Goal: Information Seeking & Learning: Learn about a topic

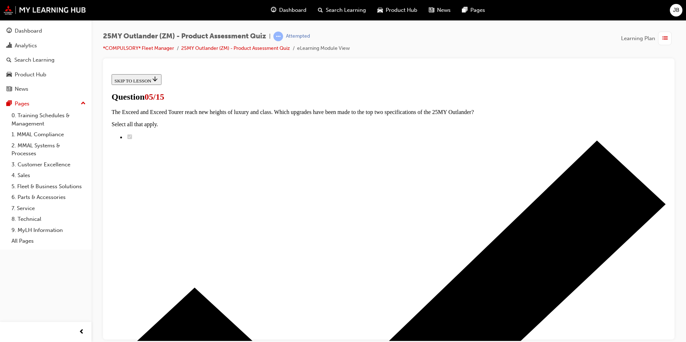
scroll to position [108, 0]
radio input "true"
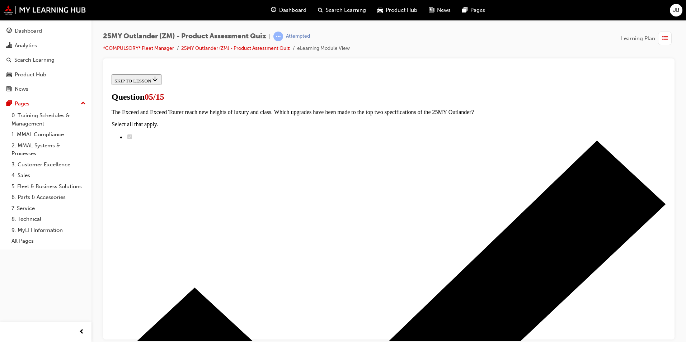
radio input "true"
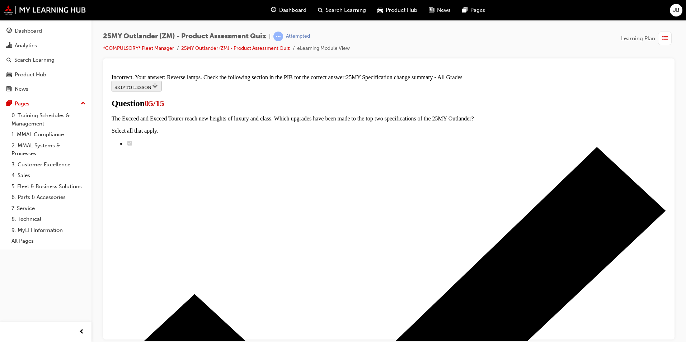
scroll to position [206, 0]
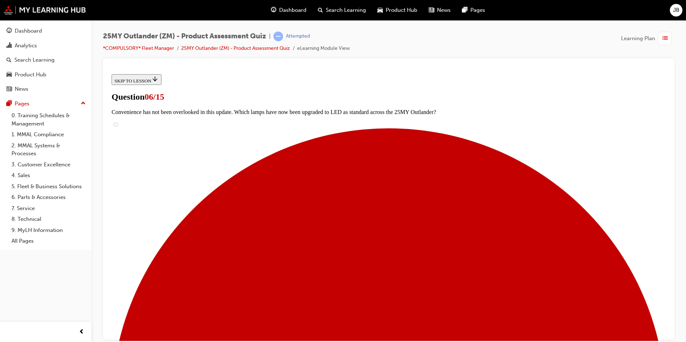
scroll to position [143, 0]
radio input "true"
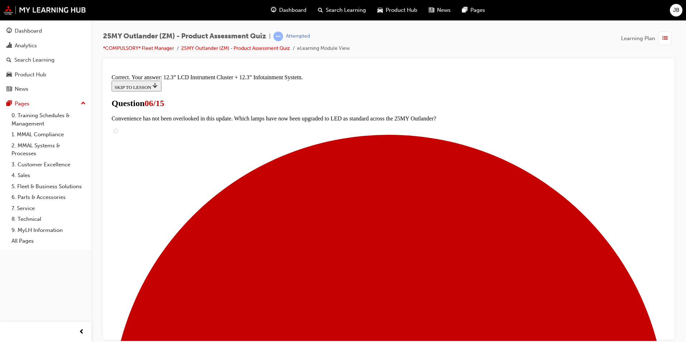
scroll to position [230, 0]
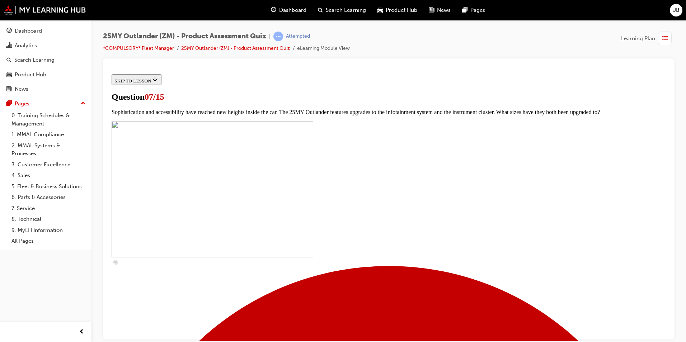
scroll to position [215, 0]
drag, startPoint x: 274, startPoint y: 180, endPoint x: 274, endPoint y: 193, distance: 13.3
checkbox input "true"
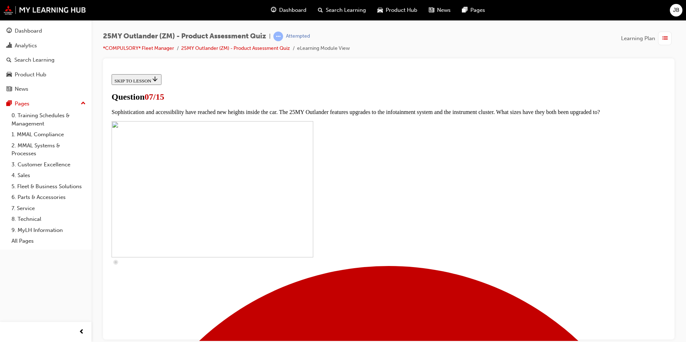
checkbox input "true"
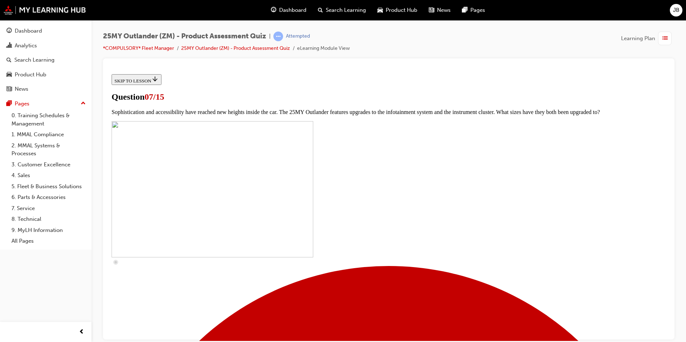
checkbox input "true"
drag, startPoint x: 273, startPoint y: 295, endPoint x: 313, endPoint y: 285, distance: 41.6
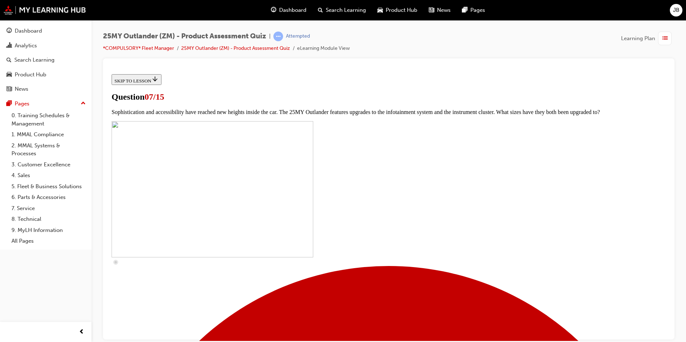
checkbox input "true"
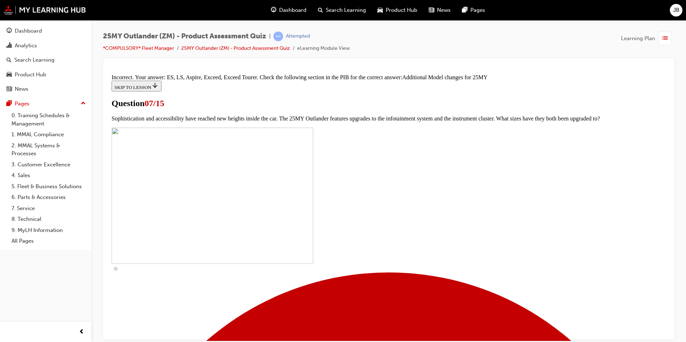
scroll to position [355, 0]
drag, startPoint x: 389, startPoint y: 305, endPoint x: 421, endPoint y: 307, distance: 31.6
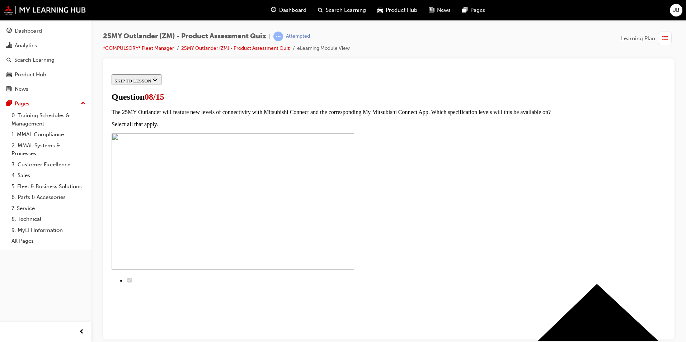
scroll to position [72, 0]
radio input "true"
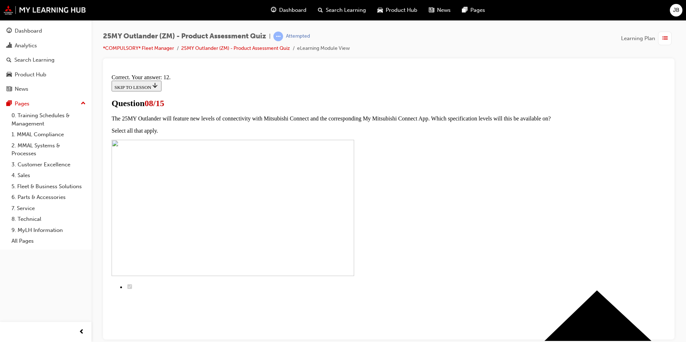
scroll to position [104, 0]
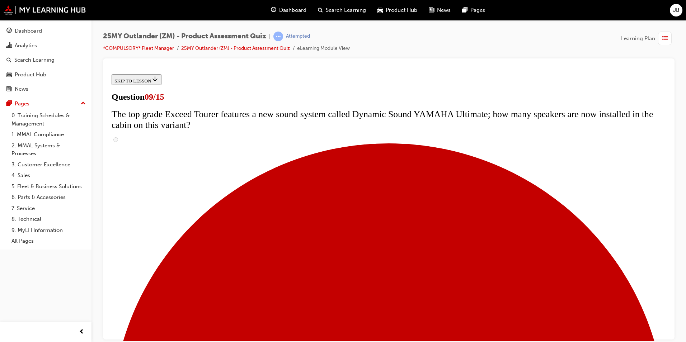
scroll to position [315, 0]
radio input "true"
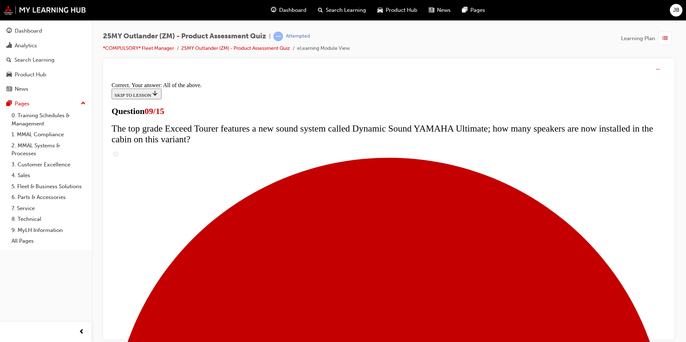
scroll to position [361, 0]
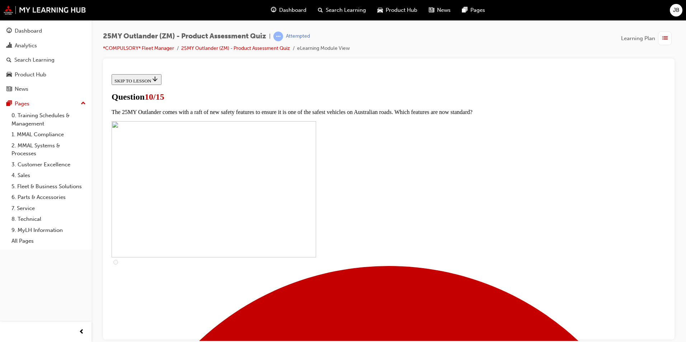
scroll to position [179, 0]
checkbox input "true"
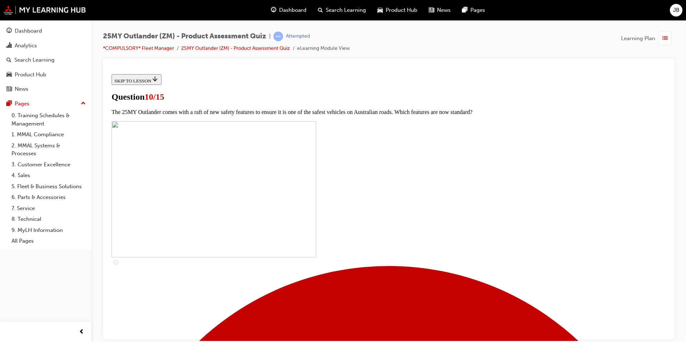
checkbox input "true"
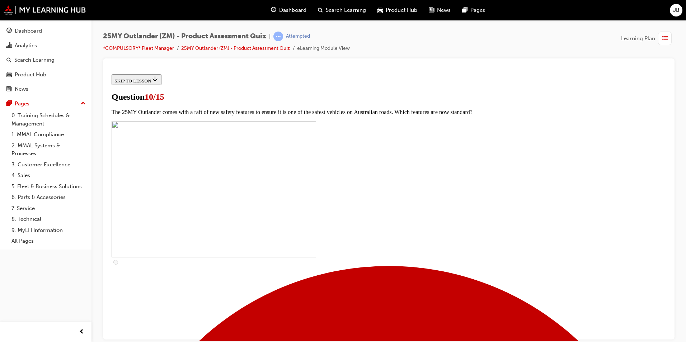
scroll to position [251, 0]
checkbox input "true"
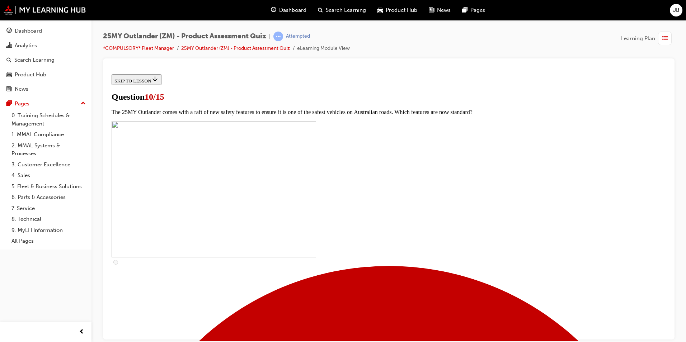
checkbox input "true"
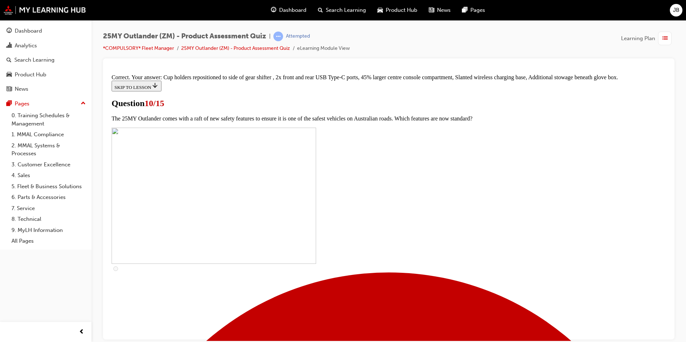
scroll to position [294, 0]
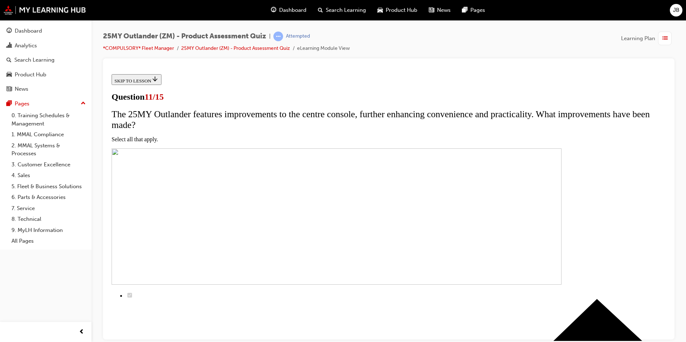
scroll to position [72, 0]
drag, startPoint x: 276, startPoint y: 168, endPoint x: 274, endPoint y: 178, distance: 10.3
checkbox input "true"
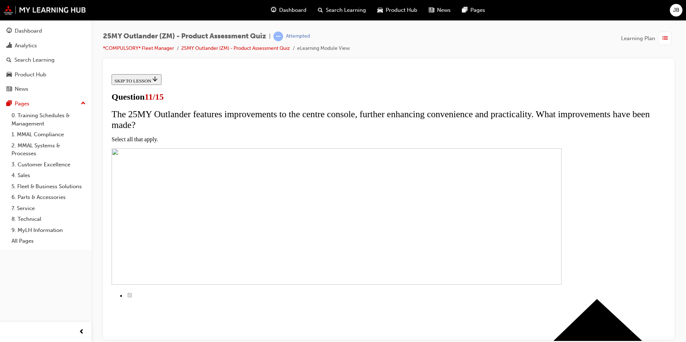
checkbox input "true"
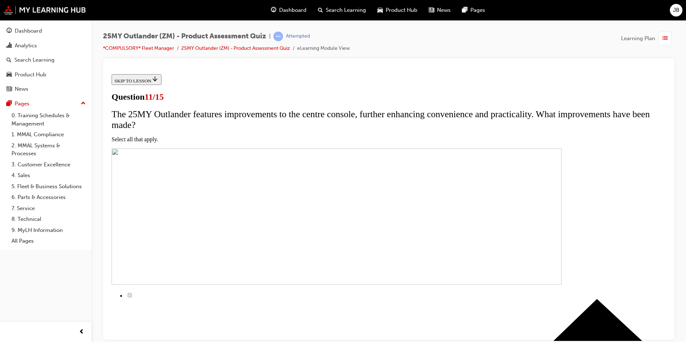
checkbox input "true"
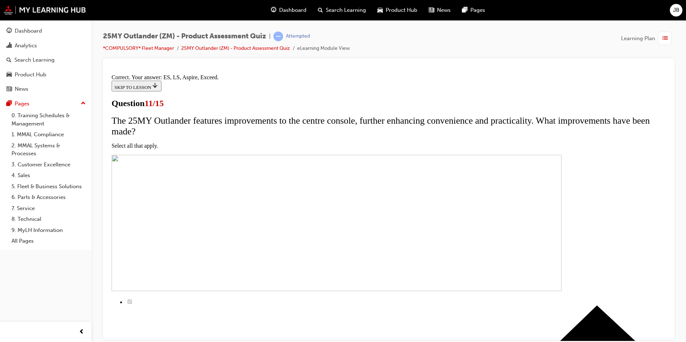
scroll to position [157, 0]
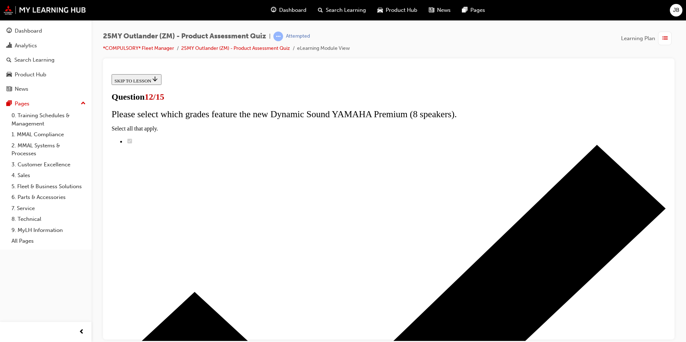
scroll to position [49, 0]
drag, startPoint x: 275, startPoint y: 193, endPoint x: 288, endPoint y: 199, distance: 14.5
radio input "true"
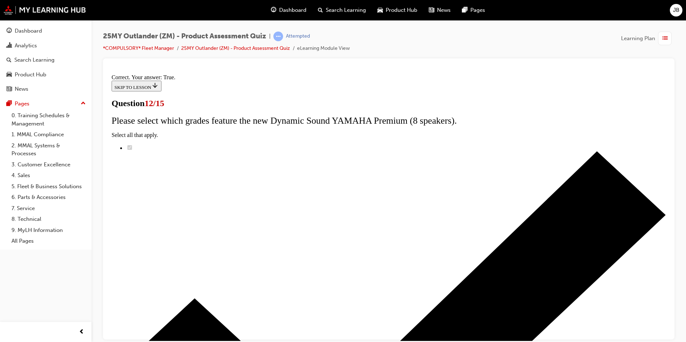
scroll to position [71, 0]
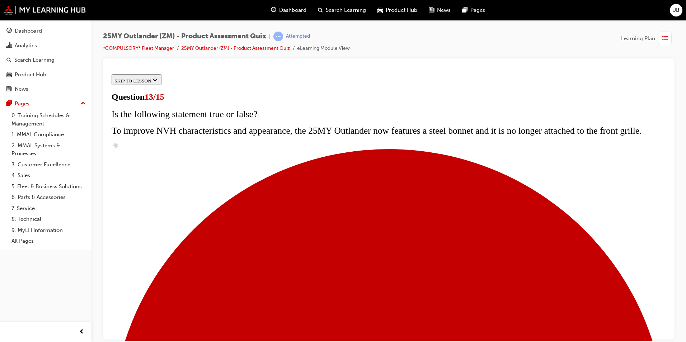
scroll to position [151, 0]
radio input "true"
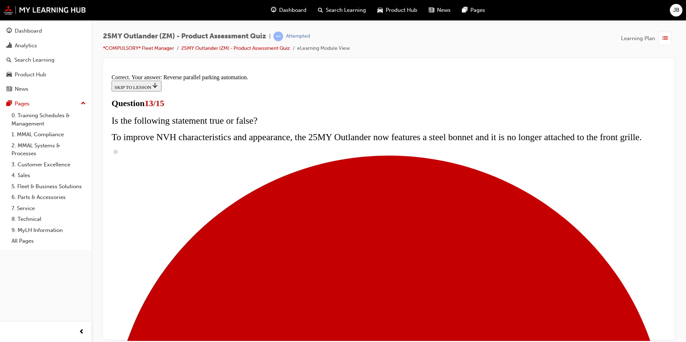
scroll to position [174, 0]
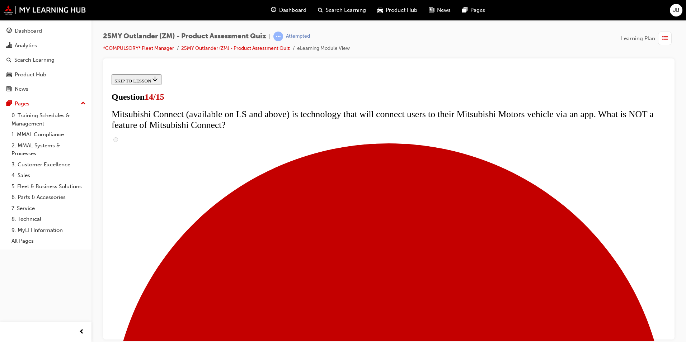
scroll to position [215, 0]
radio input "true"
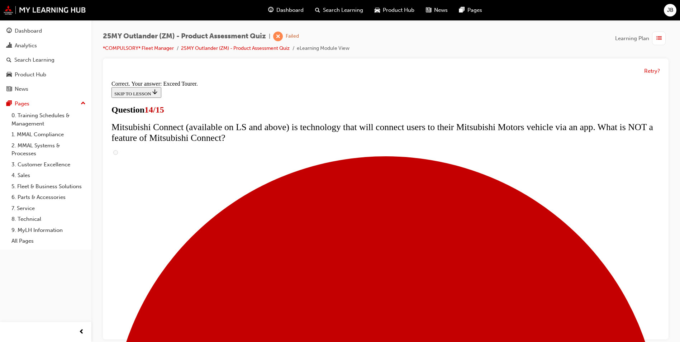
scroll to position [287, 0]
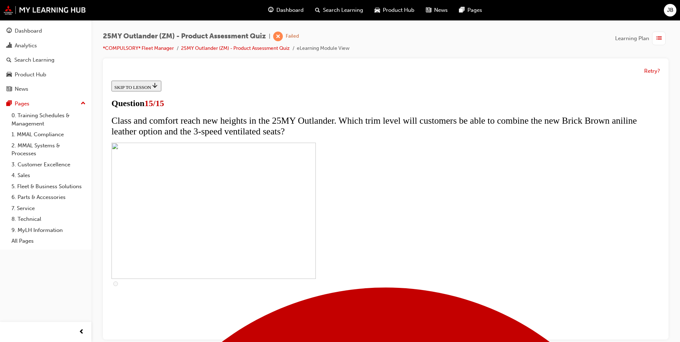
scroll to position [0, 0]
click at [651, 71] on button "Retry?" at bounding box center [652, 71] width 16 height 8
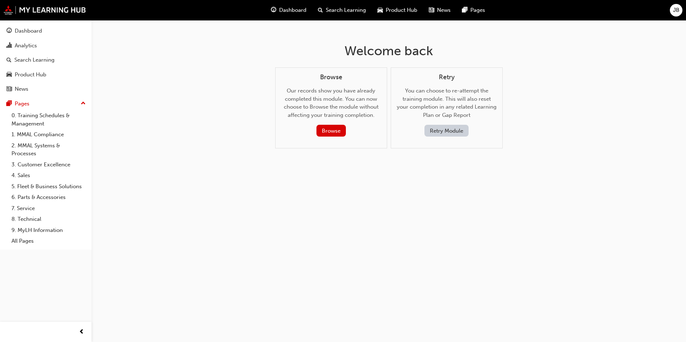
click at [457, 129] on button "Retry Module" at bounding box center [446, 131] width 44 height 12
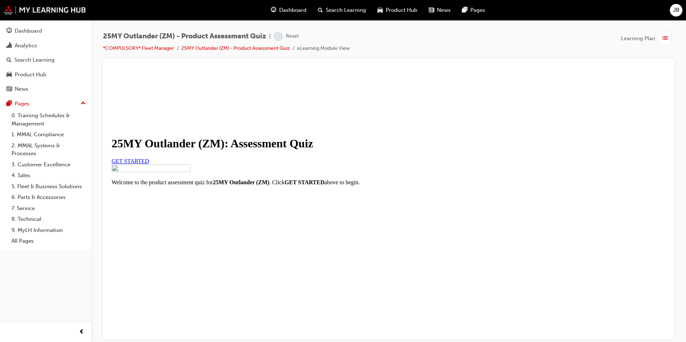
scroll to position [69, 0]
click at [149, 158] on link "GET STARTED" at bounding box center [131, 161] width 38 height 6
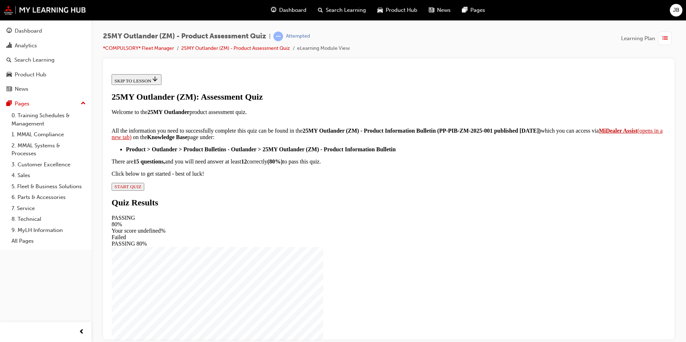
scroll to position [104, 0]
click at [141, 189] on span "START QUIZ" at bounding box center [127, 186] width 27 height 5
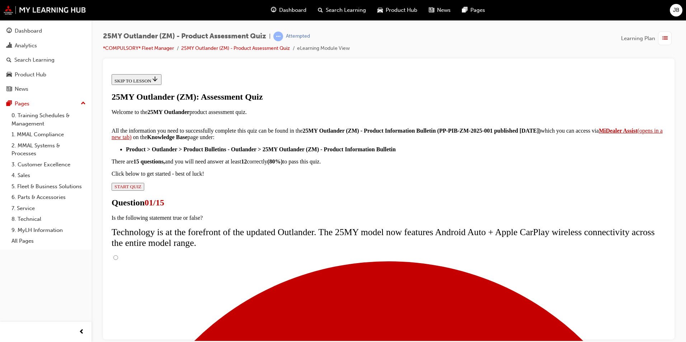
click at [118, 255] on input "True" at bounding box center [115, 257] width 5 height 5
radio input "true"
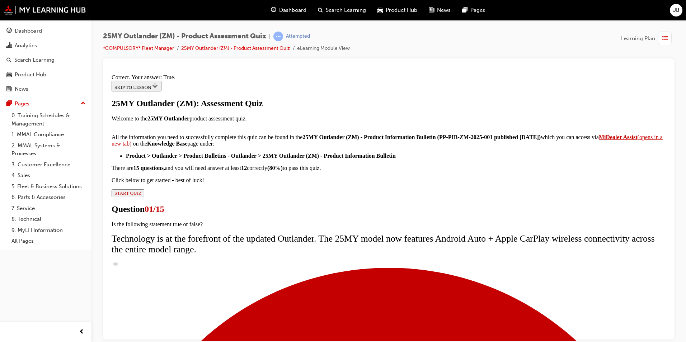
scroll to position [71, 0]
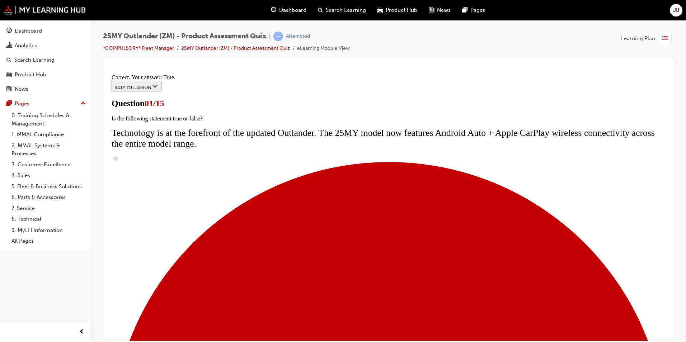
scroll to position [50, 0]
radio input "true"
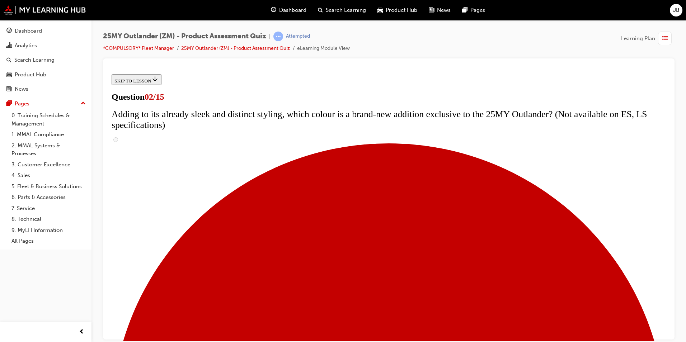
scroll to position [108, 0]
checkbox input "true"
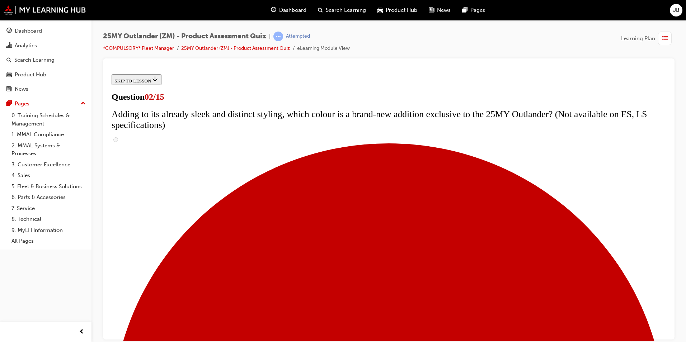
checkbox input "true"
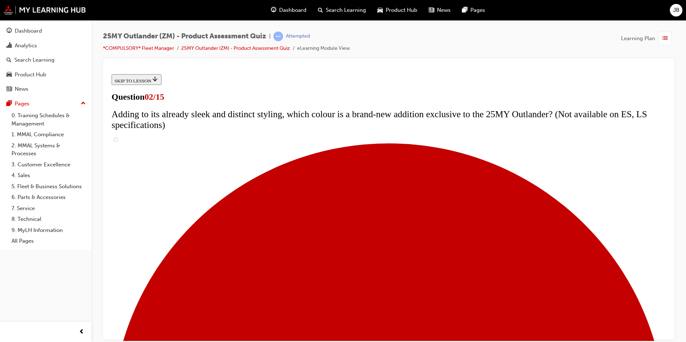
checkbox input "true"
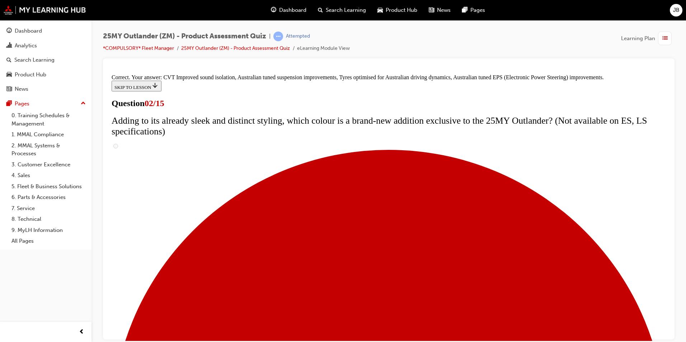
scroll to position [186, 0]
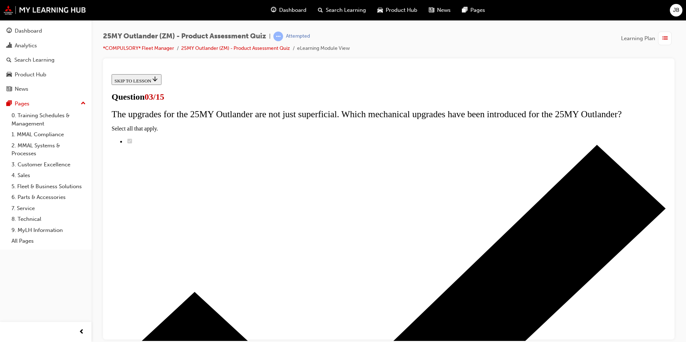
scroll to position [72, 0]
radio input "true"
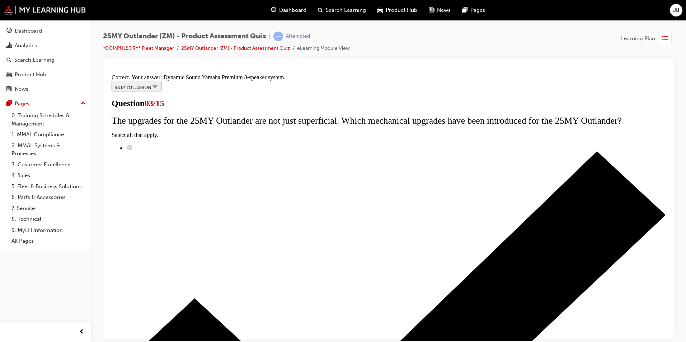
scroll to position [104, 0]
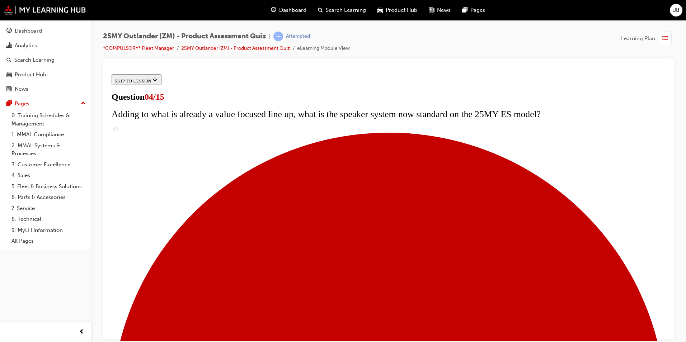
scroll to position [72, 0]
checkbox input "true"
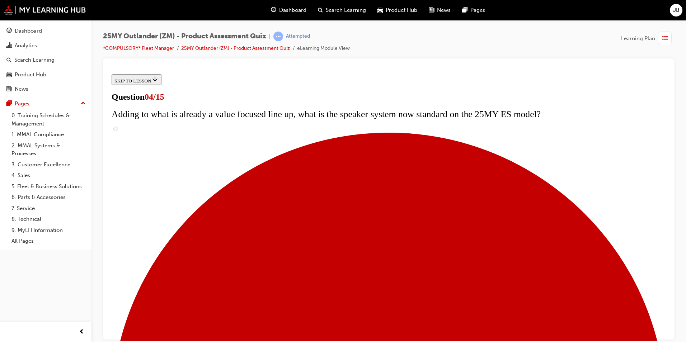
checkbox input "true"
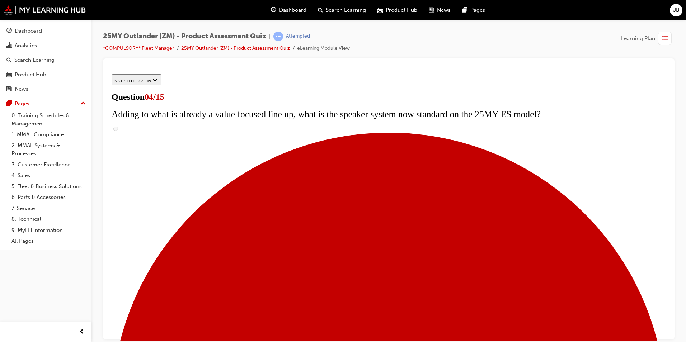
scroll to position [108, 0]
checkbox input "true"
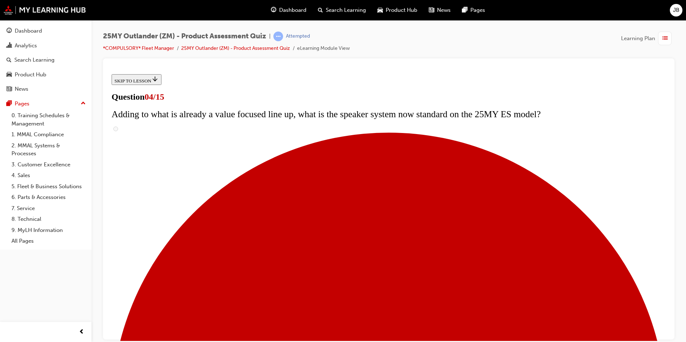
checkbox input "true"
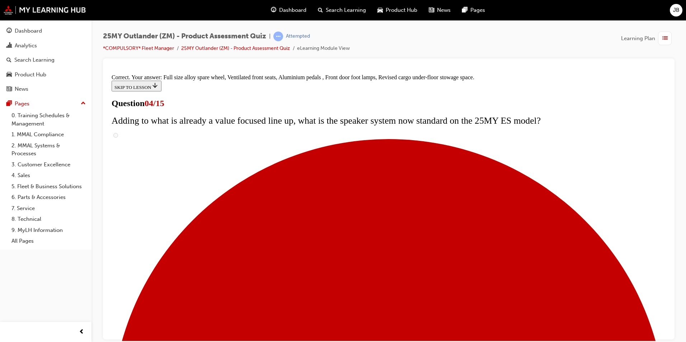
scroll to position [215, 0]
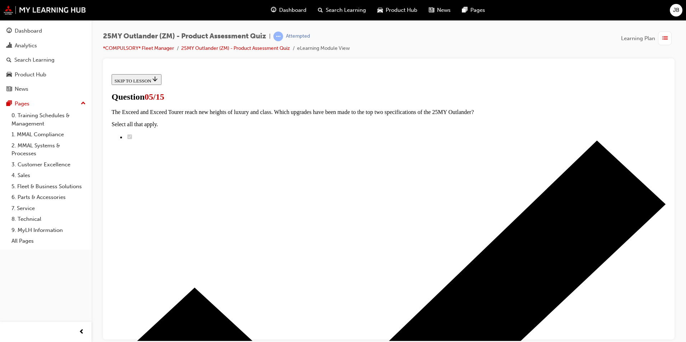
scroll to position [72, 0]
radio input "true"
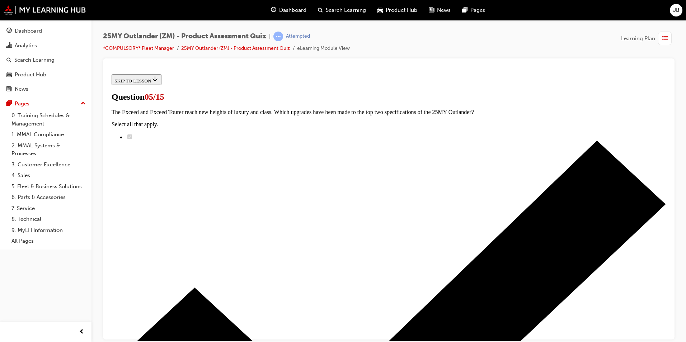
radio input "true"
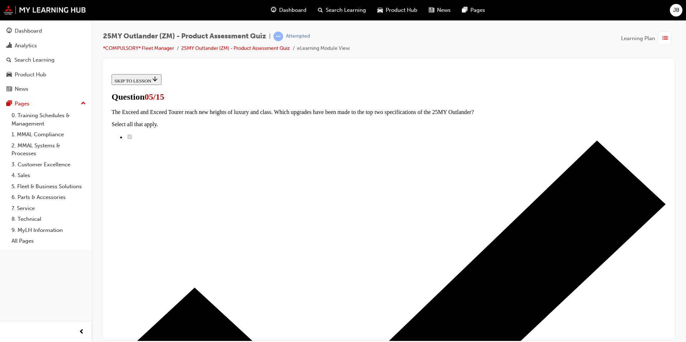
radio input "true"
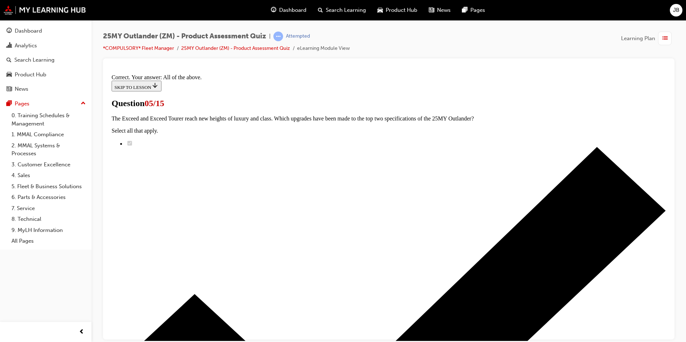
scroll to position [162, 0]
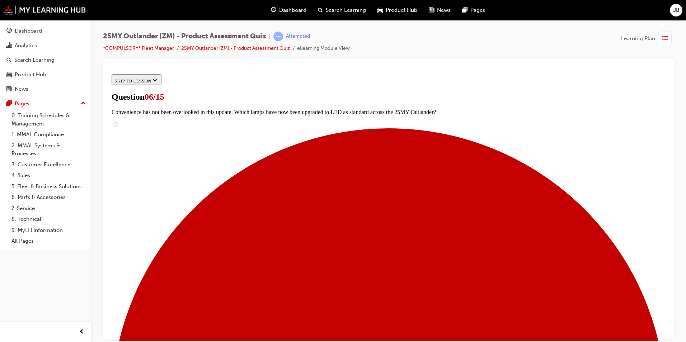
scroll to position [179, 0]
radio input "true"
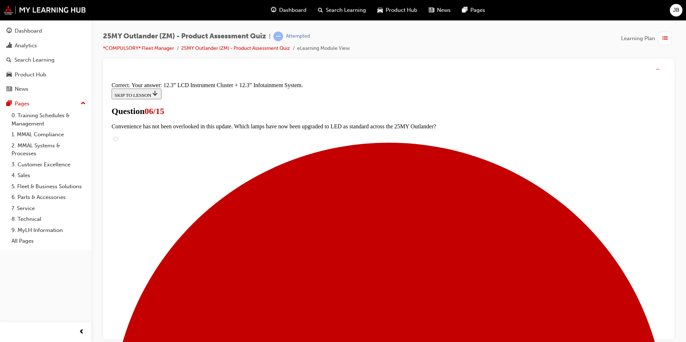
scroll to position [230, 0]
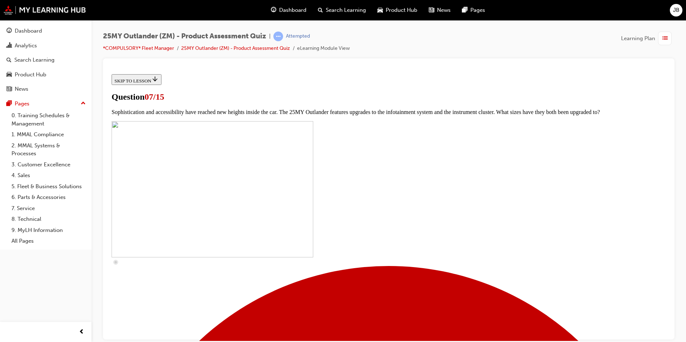
scroll to position [287, 0]
checkbox input "true"
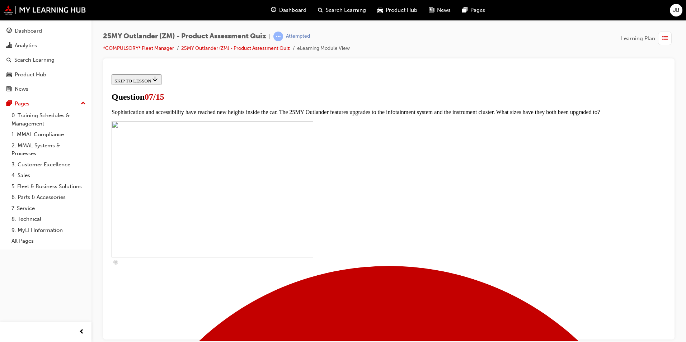
checkbox input "true"
drag, startPoint x: 275, startPoint y: 196, endPoint x: 281, endPoint y: 211, distance: 16.4
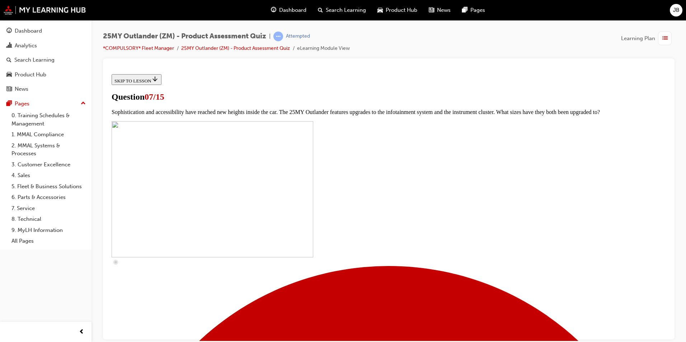
checkbox input "true"
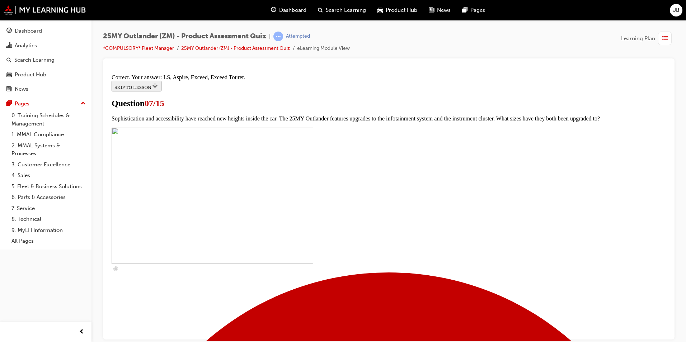
scroll to position [311, 0]
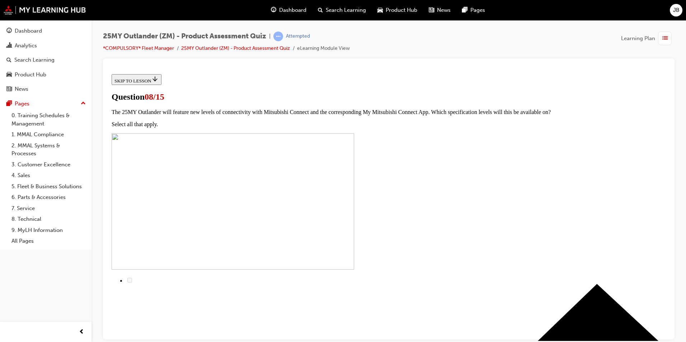
scroll to position [72, 0]
radio input "true"
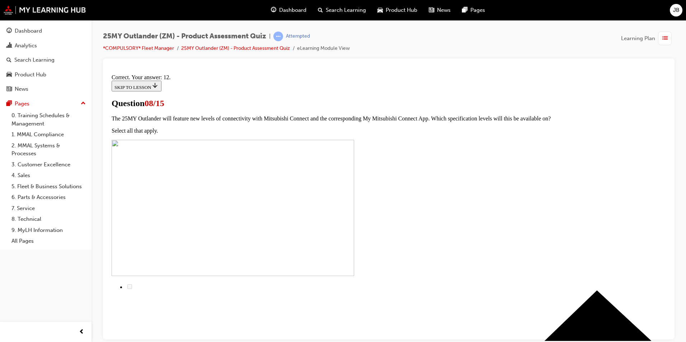
scroll to position [104, 0]
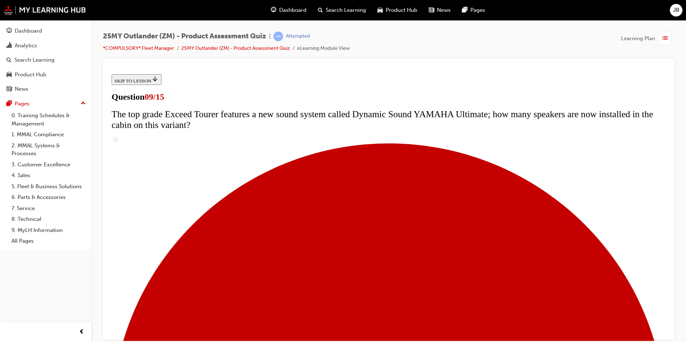
scroll to position [335, 0]
radio input "true"
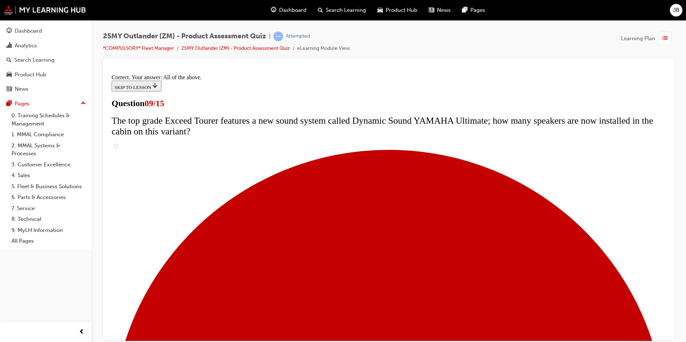
scroll to position [361, 0]
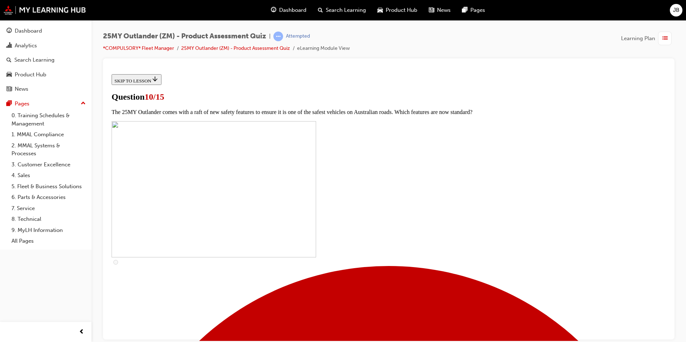
scroll to position [179, 0]
checkbox input "true"
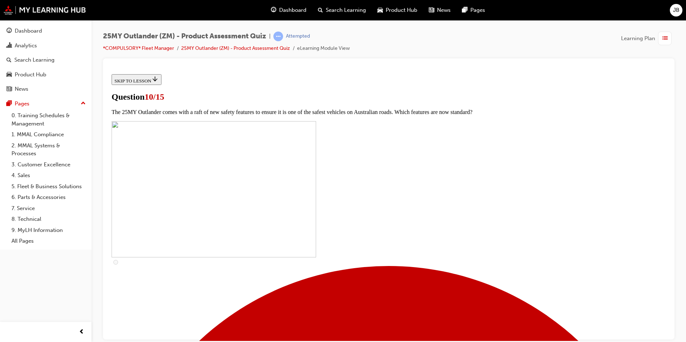
checkbox input "true"
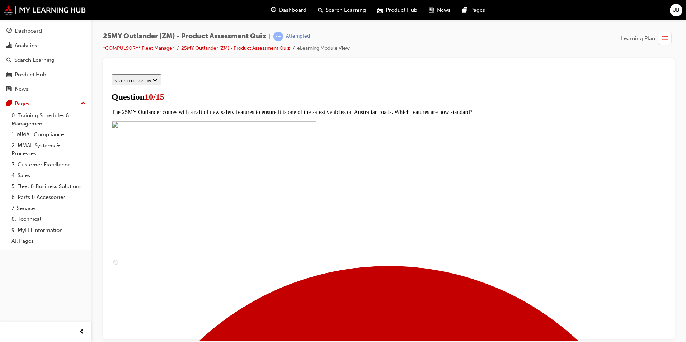
checkbox input "true"
drag, startPoint x: 274, startPoint y: 316, endPoint x: 292, endPoint y: 312, distance: 18.4
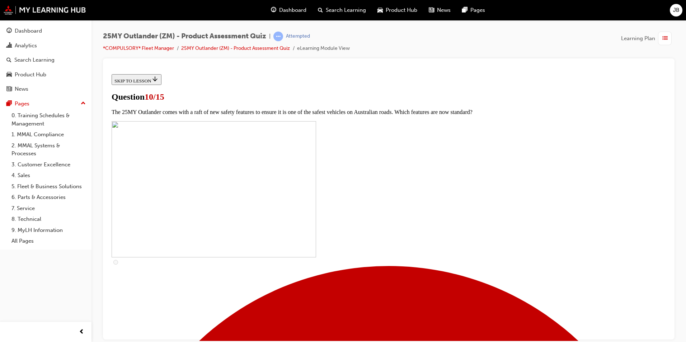
checkbox input "true"
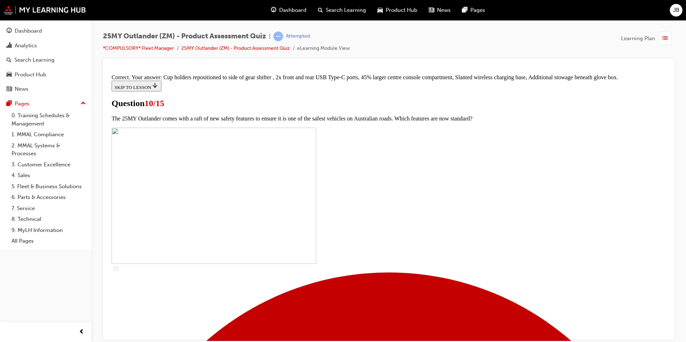
scroll to position [294, 0]
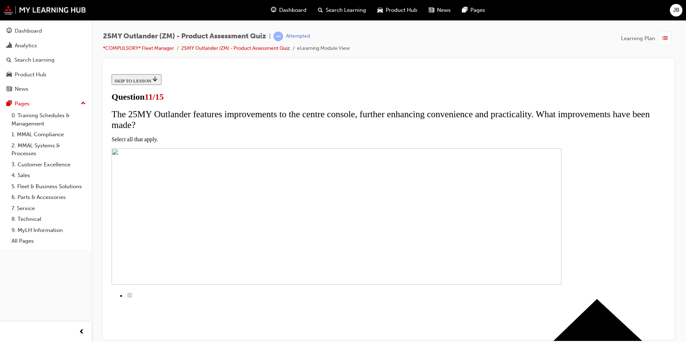
scroll to position [72, 0]
checkbox input "true"
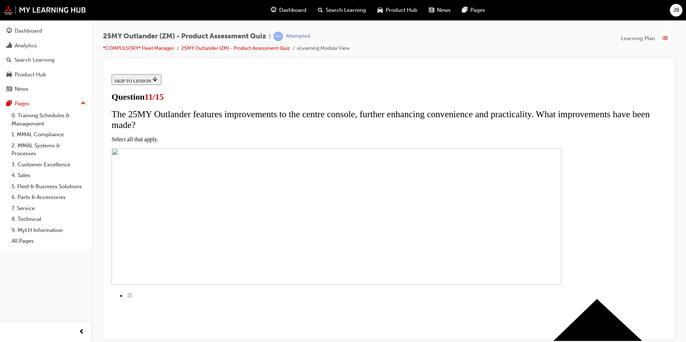
checkbox input "true"
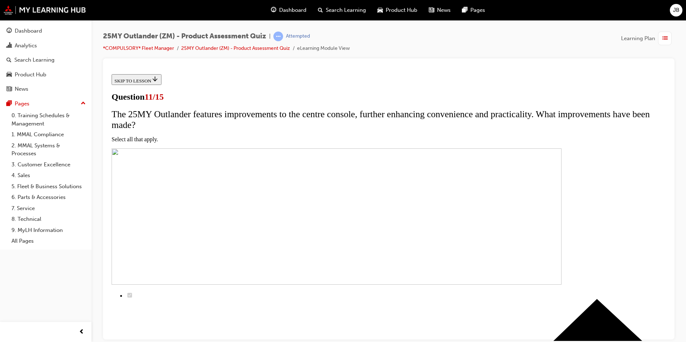
checkbox input "true"
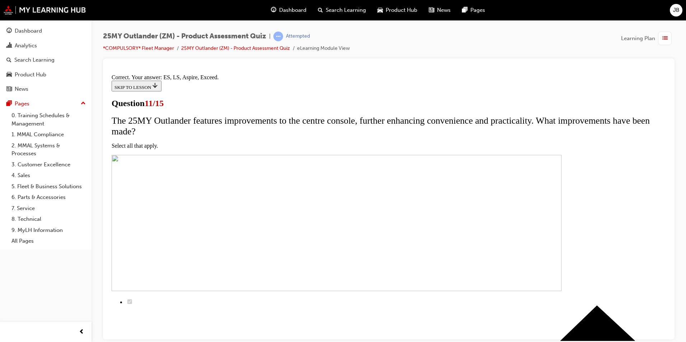
scroll to position [157, 0]
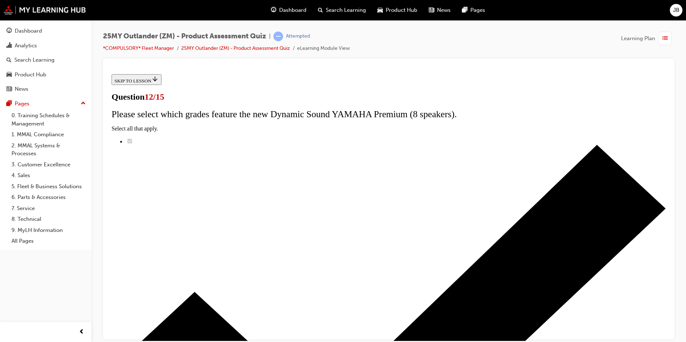
radio input "true"
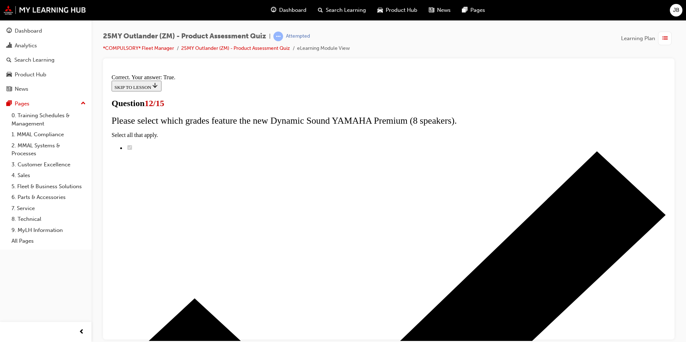
scroll to position [71, 0]
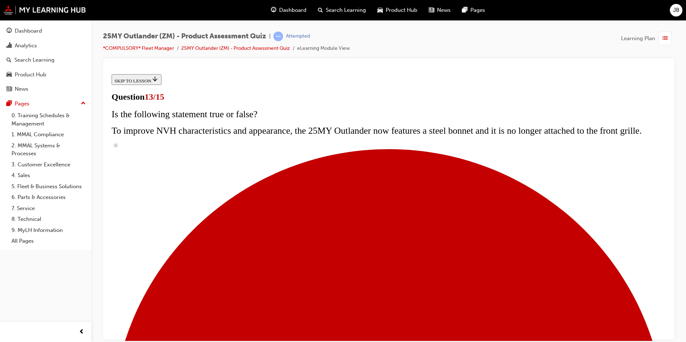
scroll to position [151, 0]
radio input "true"
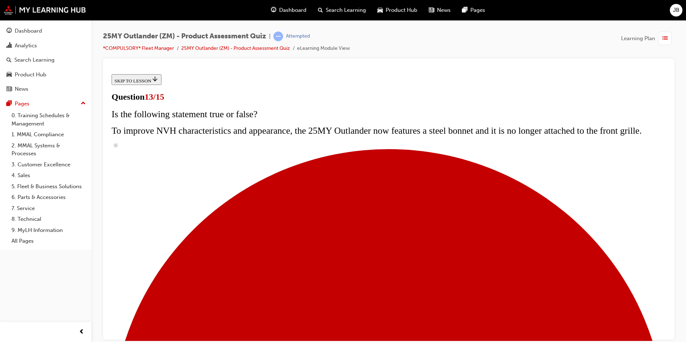
radio input "true"
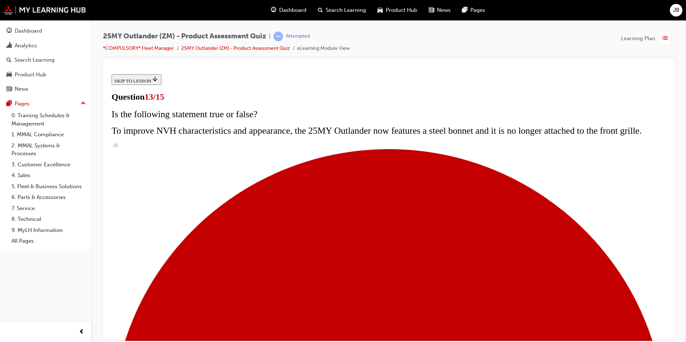
drag, startPoint x: 388, startPoint y: 271, endPoint x: 407, endPoint y: 272, distance: 18.3
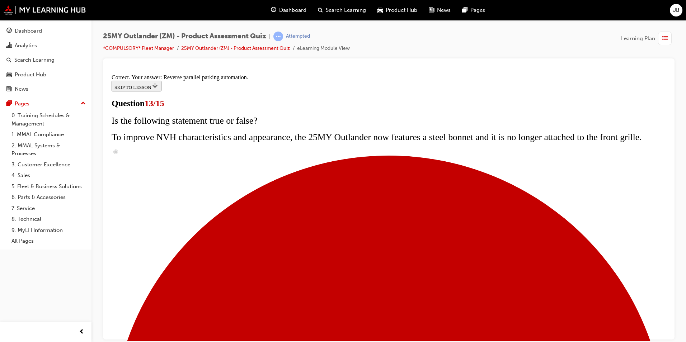
scroll to position [174, 0]
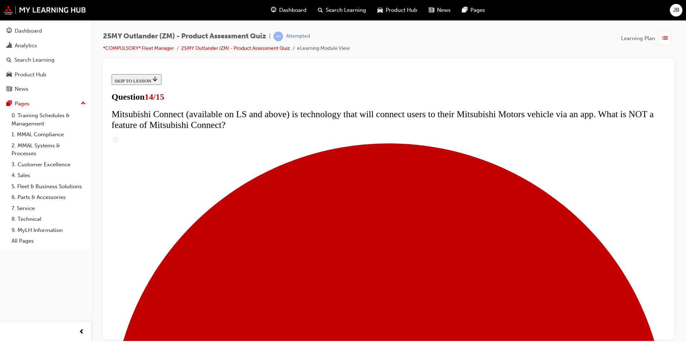
scroll to position [264, 0]
radio input "true"
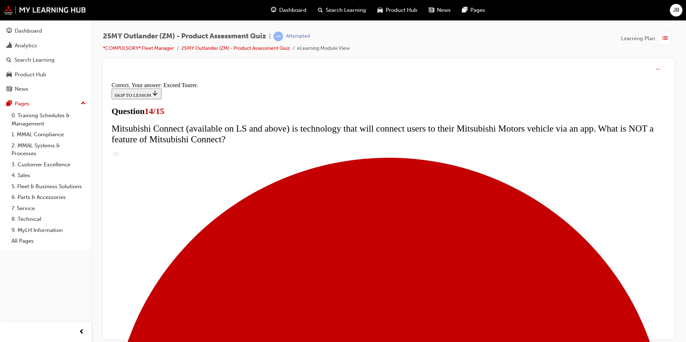
scroll to position [287, 0]
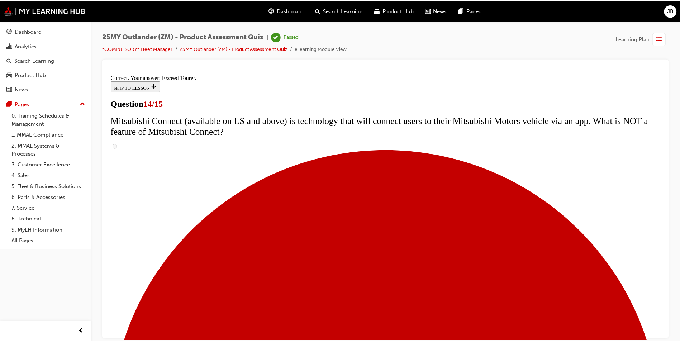
scroll to position [0, 0]
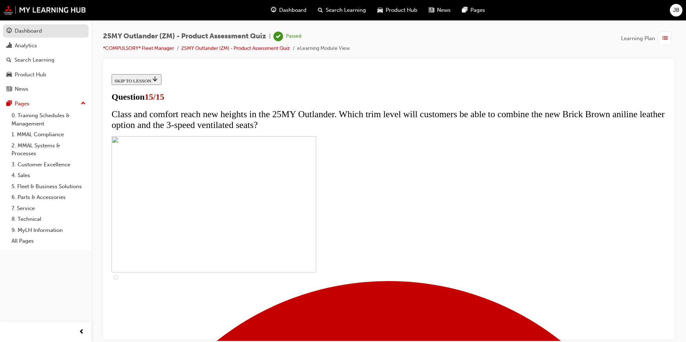
click at [49, 32] on div "Dashboard" at bounding box center [45, 31] width 79 height 9
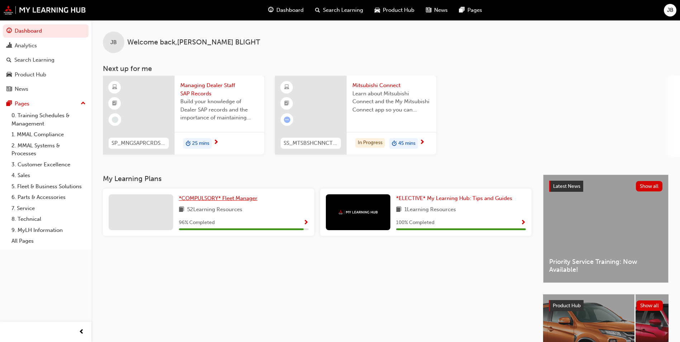
click at [237, 198] on span "*COMPULSORY* Fleet Manager" at bounding box center [218, 198] width 79 height 6
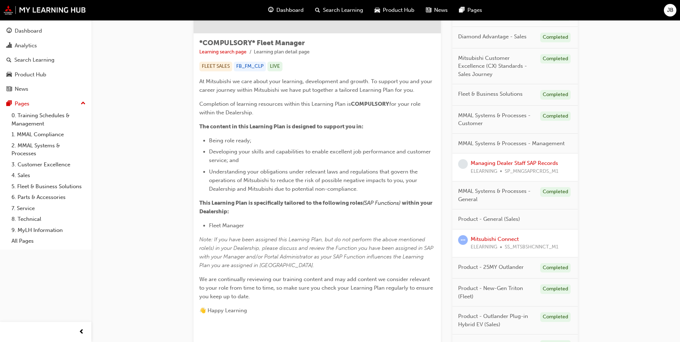
scroll to position [108, 0]
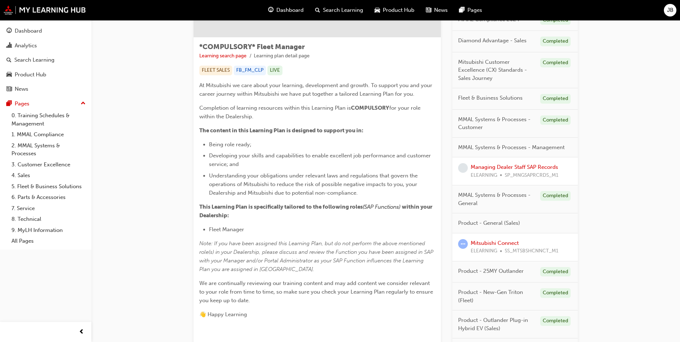
click at [510, 171] on div "Managing Dealer Staff SAP Records ELEARNING SP_MNGSAPRCRDS_M1" at bounding box center [515, 171] width 88 height 16
drag, startPoint x: 510, startPoint y: 171, endPoint x: 501, endPoint y: 169, distance: 9.2
click at [501, 169] on link "Managing Dealer Staff SAP Records" at bounding box center [515, 167] width 88 height 6
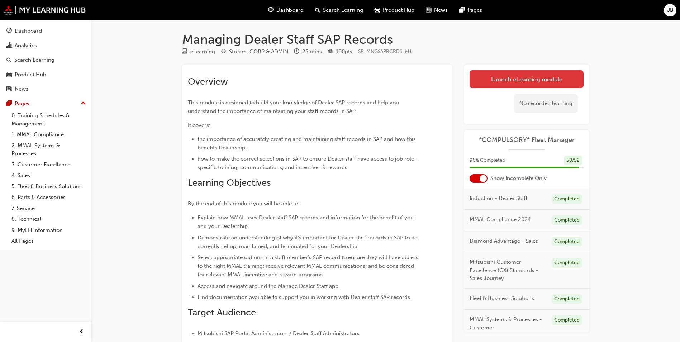
click at [554, 77] on link "Launch eLearning module" at bounding box center [527, 79] width 114 height 18
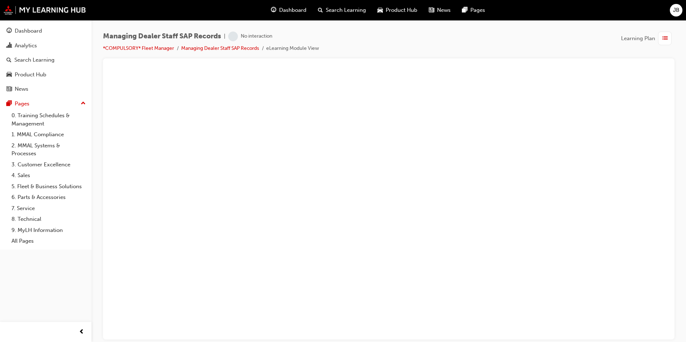
click at [292, 8] on span "Dashboard" at bounding box center [292, 10] width 27 height 8
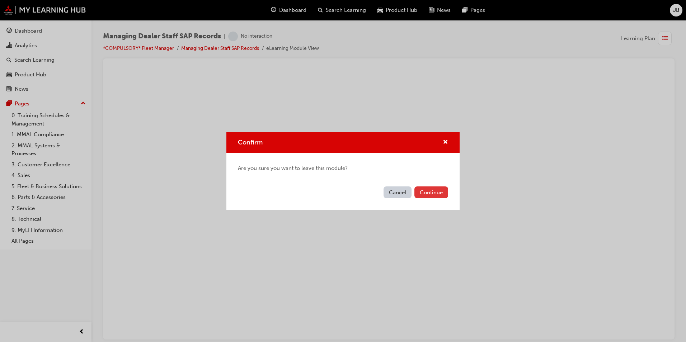
click at [430, 193] on button "Continue" at bounding box center [431, 192] width 34 height 12
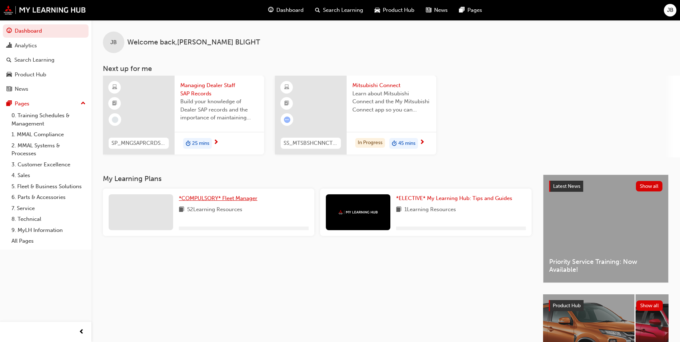
click at [246, 198] on span "*COMPULSORY* Fleet Manager" at bounding box center [218, 198] width 79 height 6
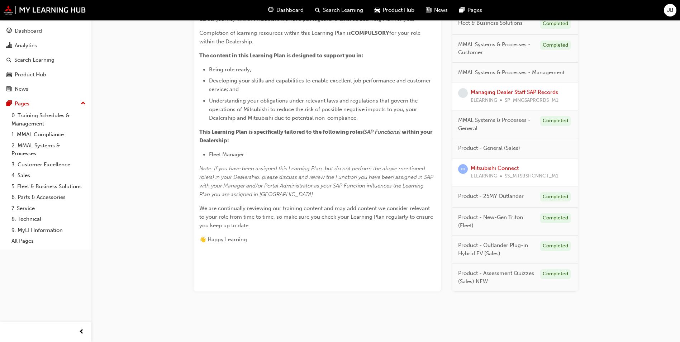
scroll to position [184, 0]
click at [498, 168] on link "Mitsubishi Connect" at bounding box center [495, 166] width 48 height 6
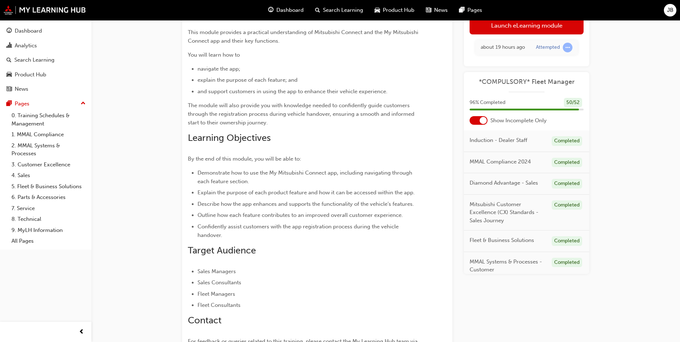
scroll to position [46, 0]
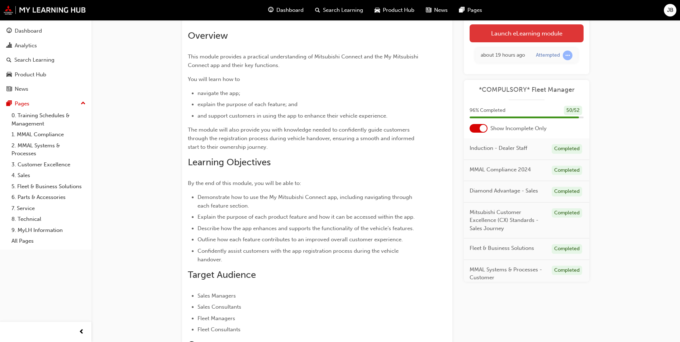
click at [532, 33] on link "Launch eLearning module" at bounding box center [527, 33] width 114 height 18
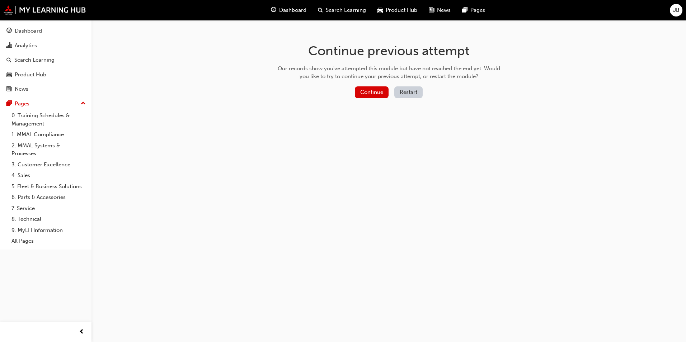
click at [412, 93] on button "Restart" at bounding box center [408, 92] width 28 height 12
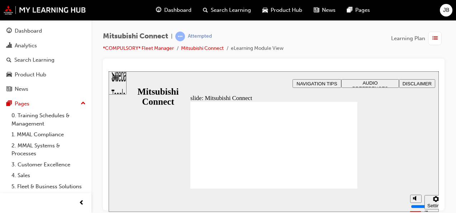
click at [120, 82] on div "Sidebar Toggle" at bounding box center [118, 85] width 12 height 43
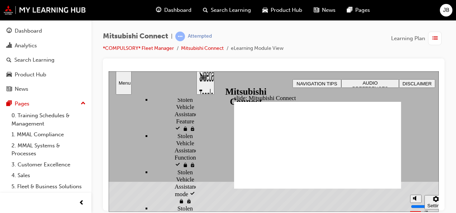
drag, startPoint x: 195, startPoint y: 104, endPoint x: 165, endPoint y: 196, distance: 96.6
click at [165, 196] on div "Module Welcome Module Welcome Mitsubishi Connect visited Mitsubishi Connect" at bounding box center [152, 152] width 87 height 117
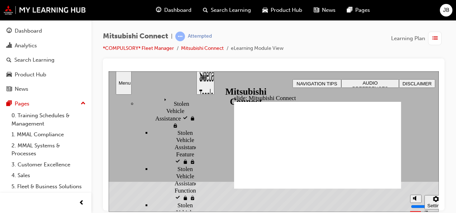
click at [208, 83] on div "Sidebar Toggle" at bounding box center [205, 85] width 12 height 43
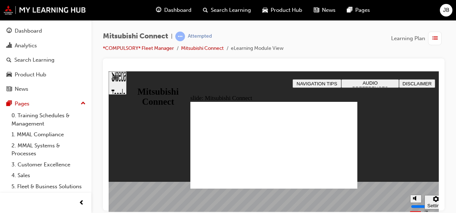
drag, startPoint x: 208, startPoint y: 83, endPoint x: 204, endPoint y: 81, distance: 3.9
click at [204, 81] on div "slide: Mitsubishi Connect Rectangle 2 Mitsubishi Connect Group 1 start-btn.png…" at bounding box center [274, 141] width 330 height 141
drag, startPoint x: 452, startPoint y: 90, endPoint x: 452, endPoint y: 159, distance: 68.1
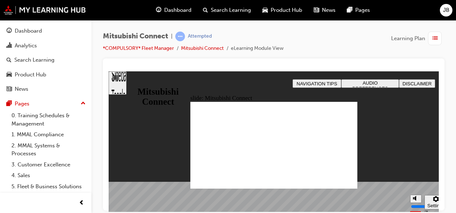
click at [452, 159] on div "Mitsubishi Connect | Attempted *COMPULSORY* Fleet Manager Mitsubishi Connect eL…" at bounding box center [273, 107] width 365 height 175
click at [417, 174] on icon "Mute (Ctrl+Alt+M)" at bounding box center [416, 171] width 6 height 5
type input "0"
click at [368, 180] on div "slide: Mitsubishi Connect Rectangle 2 Mitsubishi Connect Group 1 start-btn.png…" at bounding box center [274, 141] width 330 height 141
click at [314, 83] on span "NAVIGATION TIPS" at bounding box center [317, 83] width 41 height 5
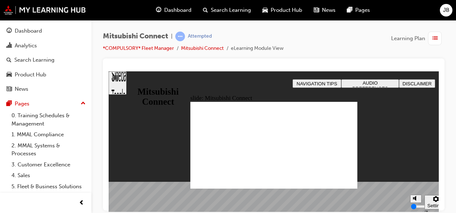
click at [163, 82] on div "slide: Mitsubishi Connect Rectangle 2 Mitsubishi Connect Group 1 start-btn.png…" at bounding box center [274, 141] width 330 height 141
click at [121, 82] on div "Sidebar Toggle" at bounding box center [118, 85] width 12 height 43
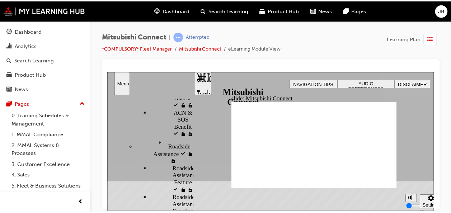
scroll to position [440, 0]
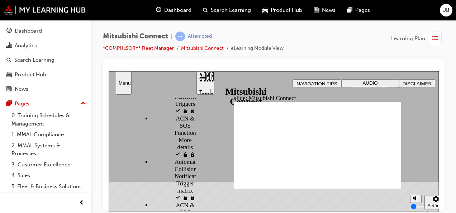
drag, startPoint x: 193, startPoint y: 194, endPoint x: 194, endPoint y: 208, distance: 13.7
click at [194, 120] on div "sidebar" at bounding box center [152, 110] width 87 height 22
drag, startPoint x: 220, startPoint y: 151, endPoint x: 255, endPoint y: 107, distance: 55.9
click at [255, 107] on div "slide: Mitsubishi Connect Rectangle 2 Mitsubishi Connect Group 1 start-btn.png…" at bounding box center [274, 141] width 330 height 141
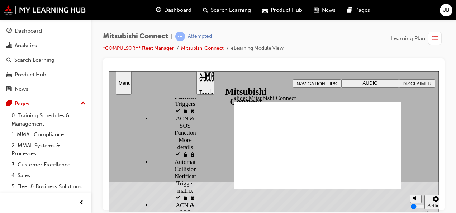
click at [127, 82] on div "Menu" at bounding box center [124, 82] width 10 height 5
click at [157, 49] on link "*COMPULSORY* Fleet Manager" at bounding box center [138, 48] width 71 height 6
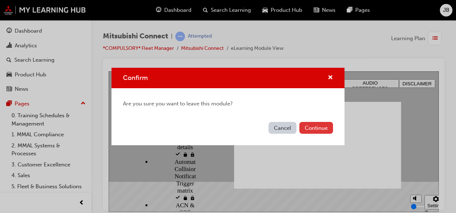
click at [311, 126] on button "Continue" at bounding box center [316, 128] width 34 height 12
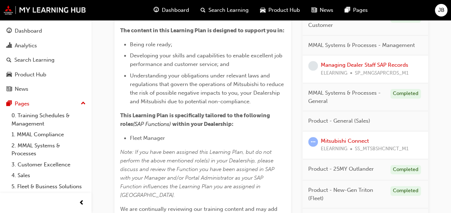
scroll to position [203, 0]
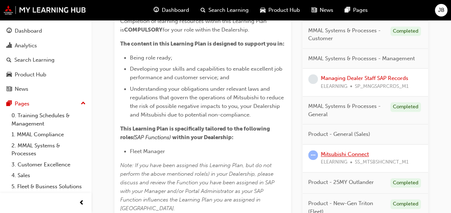
click at [344, 151] on link "Mitsubishi Connect" at bounding box center [345, 154] width 48 height 6
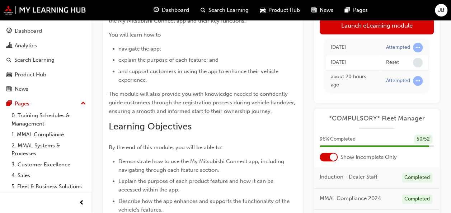
scroll to position [88, 0]
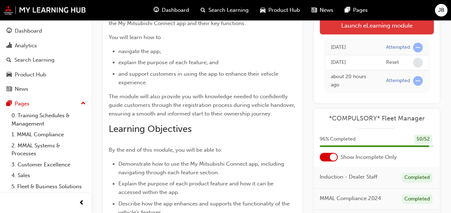
click at [369, 28] on link "Launch eLearning module" at bounding box center [377, 25] width 114 height 18
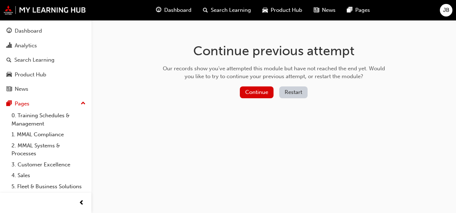
click at [301, 89] on button "Restart" at bounding box center [293, 92] width 28 height 12
click at [294, 92] on button "Restart" at bounding box center [293, 92] width 28 height 12
